Goal: Task Accomplishment & Management: Use online tool/utility

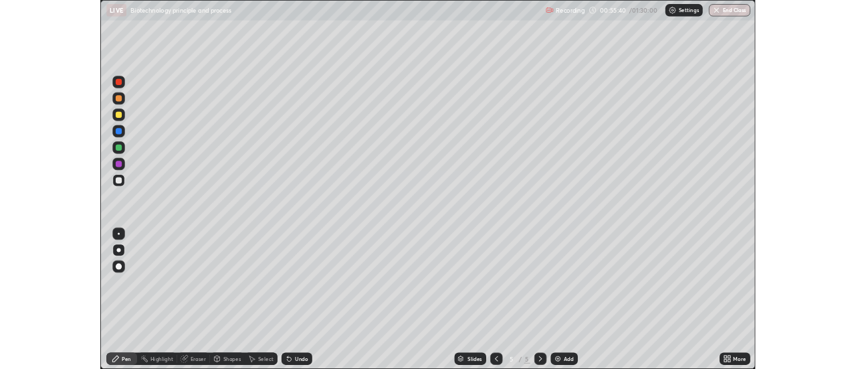
scroll to position [482, 856]
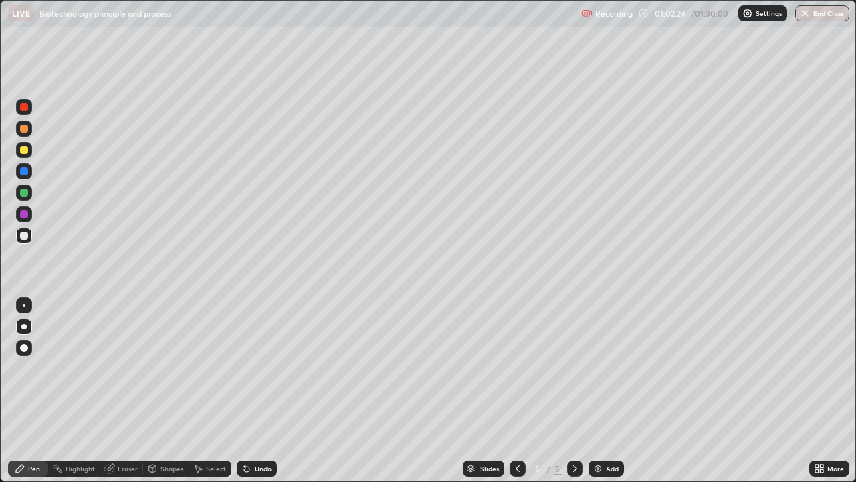
click at [622, 470] on div "Add" at bounding box center [606, 468] width 35 height 16
click at [31, 128] on div at bounding box center [24, 128] width 16 height 16
click at [31, 237] on div at bounding box center [24, 235] width 16 height 16
click at [262, 473] on div "Undo" at bounding box center [257, 468] width 40 height 16
click at [262, 474] on div "Undo" at bounding box center [257, 468] width 40 height 16
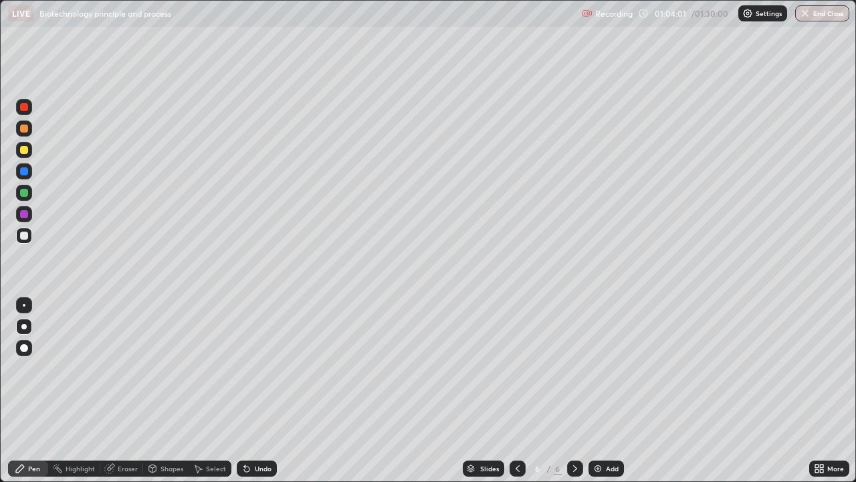
click at [265, 468] on div "Undo" at bounding box center [263, 468] width 17 height 7
click at [260, 468] on div "Undo" at bounding box center [263, 468] width 17 height 7
click at [29, 173] on div at bounding box center [24, 171] width 16 height 16
click at [29, 236] on div at bounding box center [24, 235] width 16 height 16
click at [27, 150] on div at bounding box center [24, 150] width 8 height 8
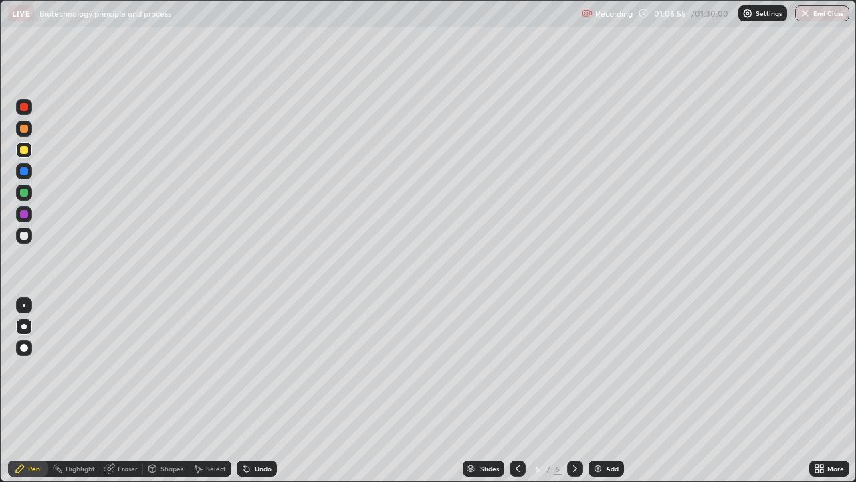
click at [33, 235] on div at bounding box center [23, 235] width 21 height 21
click at [609, 468] on div "Add" at bounding box center [612, 468] width 13 height 7
click at [31, 128] on div at bounding box center [24, 128] width 16 height 16
click at [27, 233] on div at bounding box center [24, 235] width 8 height 8
click at [836, 468] on div "More" at bounding box center [836, 468] width 17 height 7
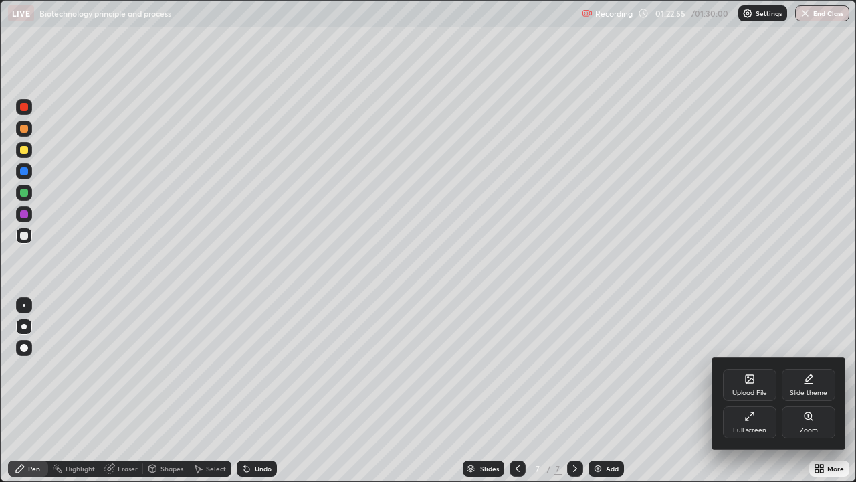
click at [763, 429] on div "Full screen" at bounding box center [749, 430] width 33 height 7
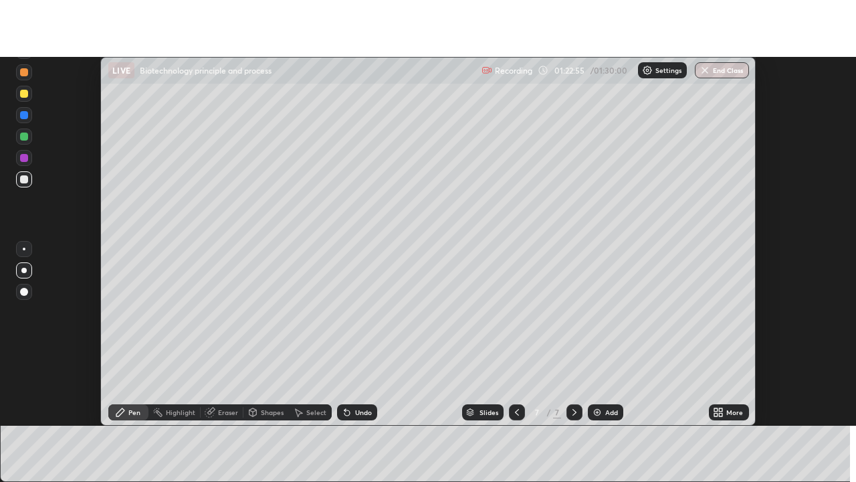
scroll to position [66530, 66042]
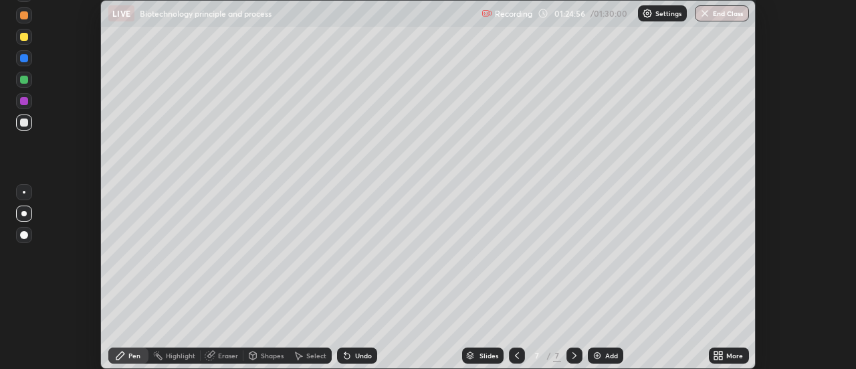
click at [729, 355] on div "More" at bounding box center [735, 355] width 17 height 7
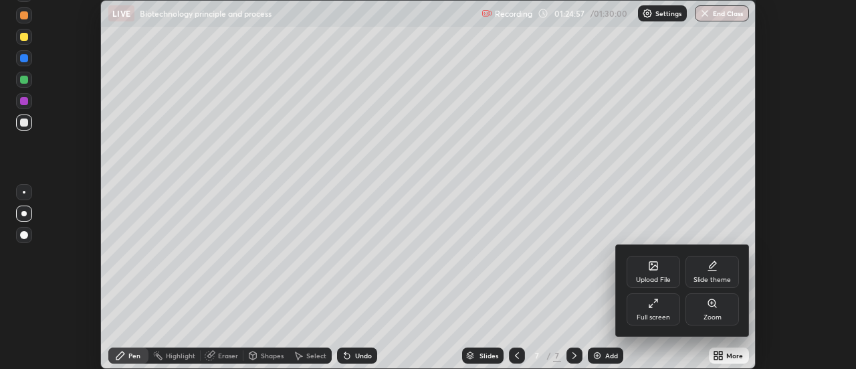
click at [658, 316] on div "Full screen" at bounding box center [653, 317] width 33 height 7
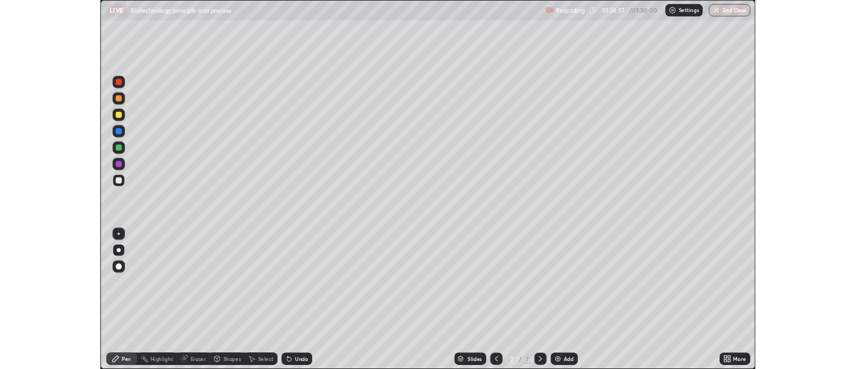
scroll to position [482, 856]
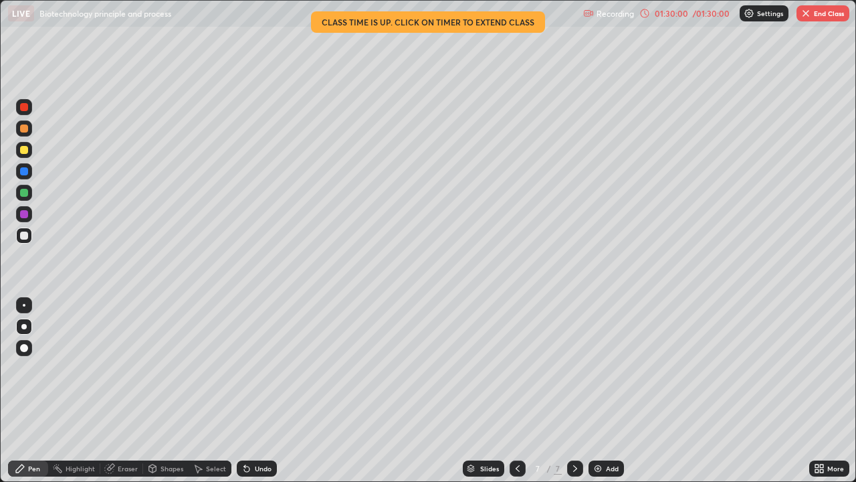
click at [651, 14] on div "01:30:00 / 01:30:00" at bounding box center [686, 13] width 92 height 11
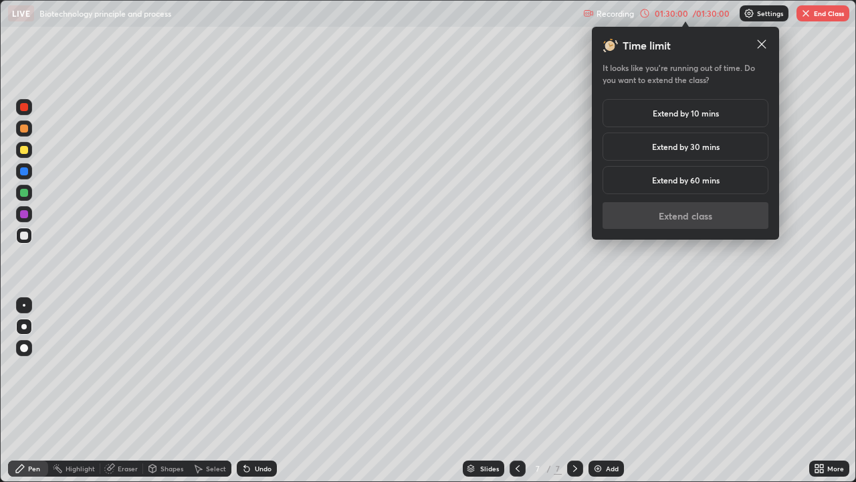
click at [722, 107] on div "Extend by 10 mins" at bounding box center [686, 113] width 166 height 28
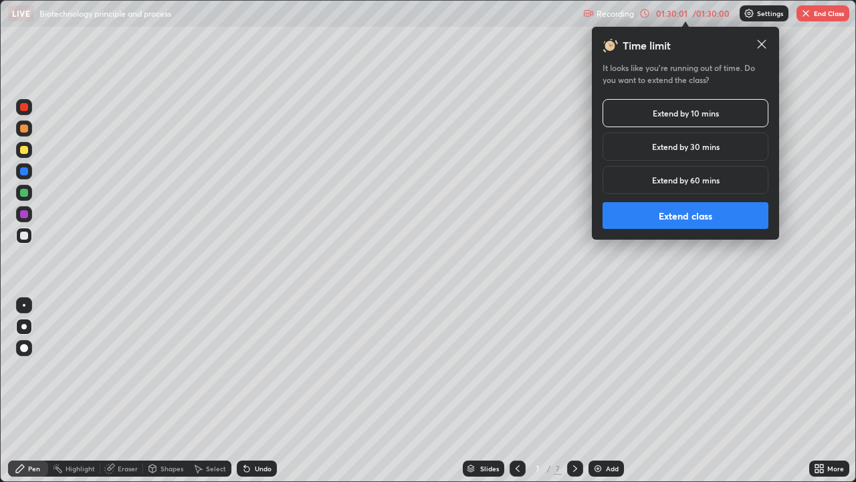
click at [696, 219] on button "Extend class" at bounding box center [686, 215] width 166 height 27
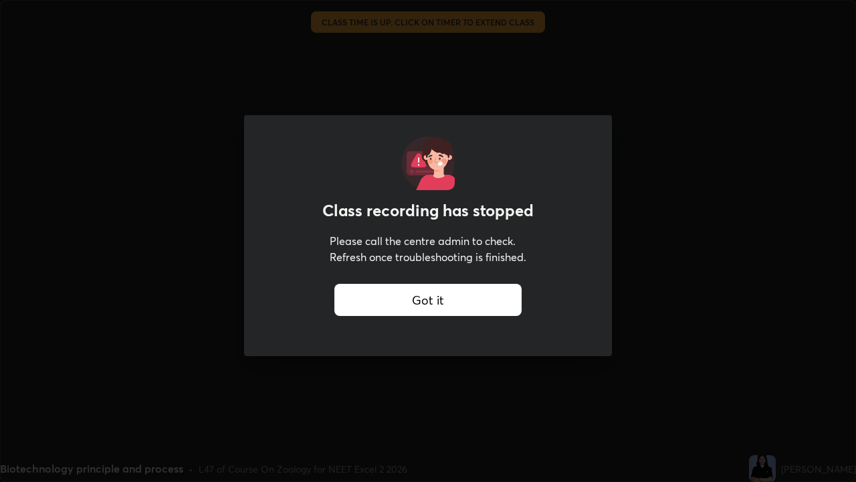
click at [505, 298] on div "Got it" at bounding box center [427, 300] width 187 height 32
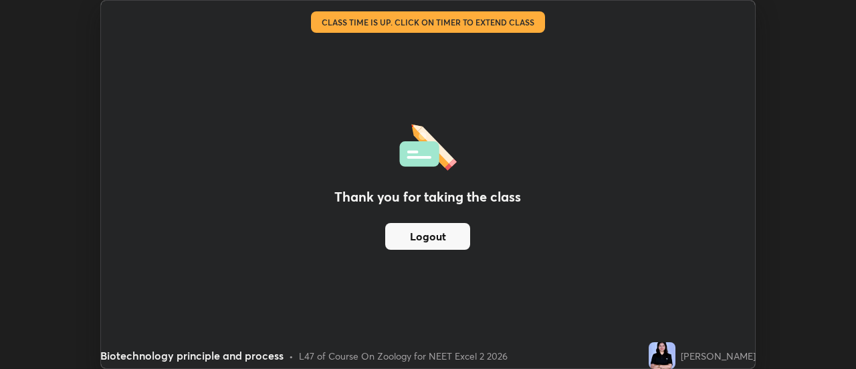
scroll to position [66530, 66042]
